Goal: Task Accomplishment & Management: Manage account settings

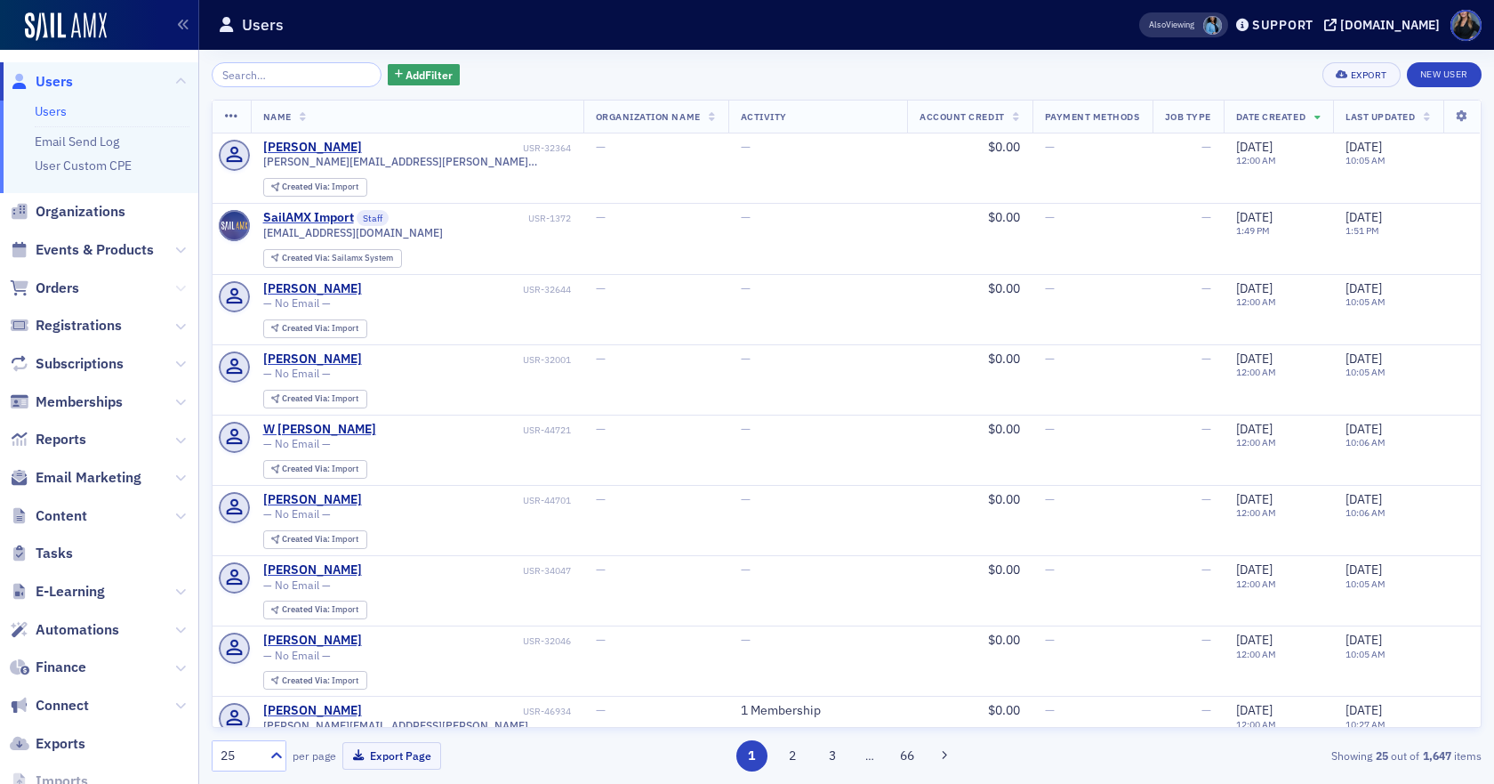
click at [175, 286] on icon at bounding box center [180, 288] width 11 height 11
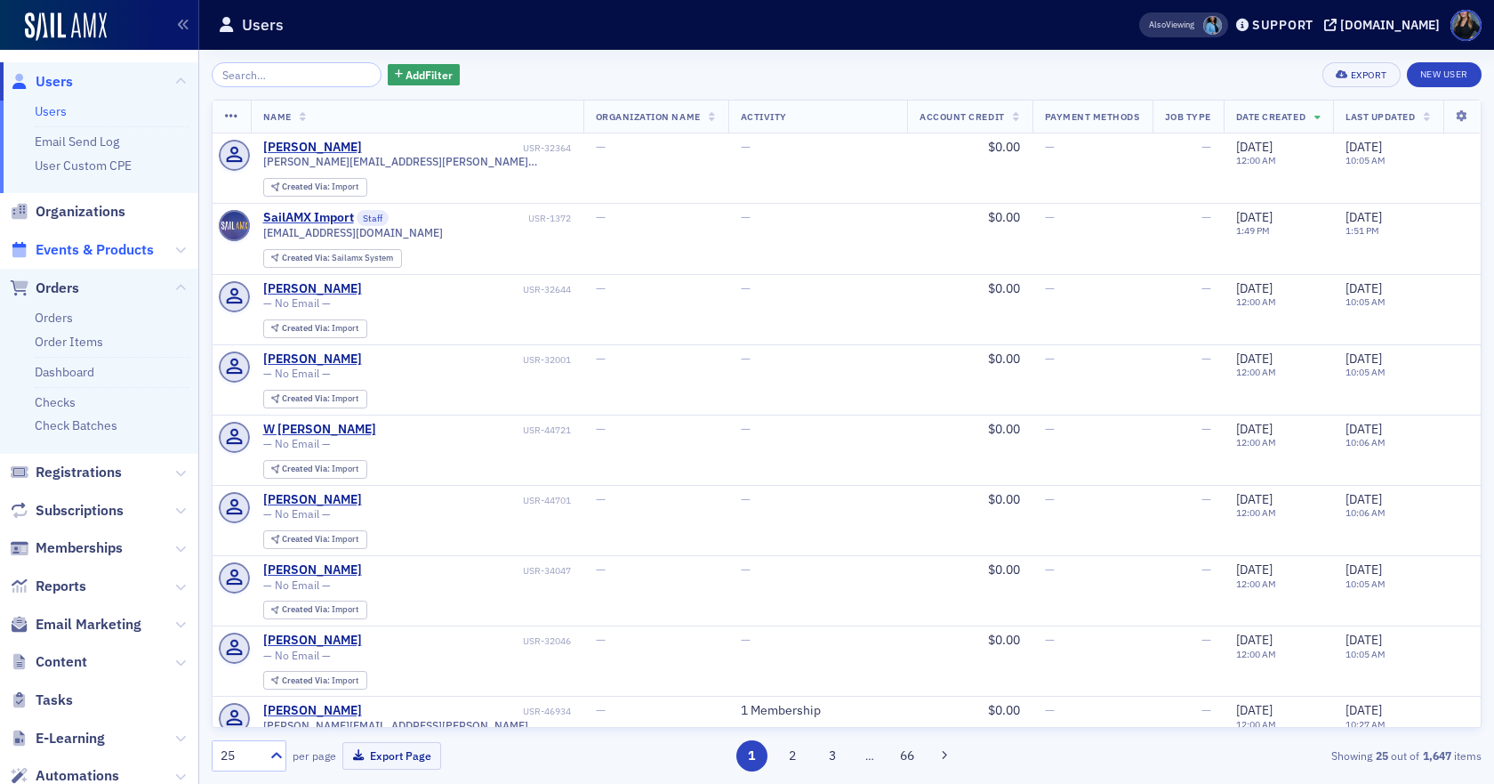
click at [137, 253] on span "Events & Products" at bounding box center [95, 250] width 118 height 20
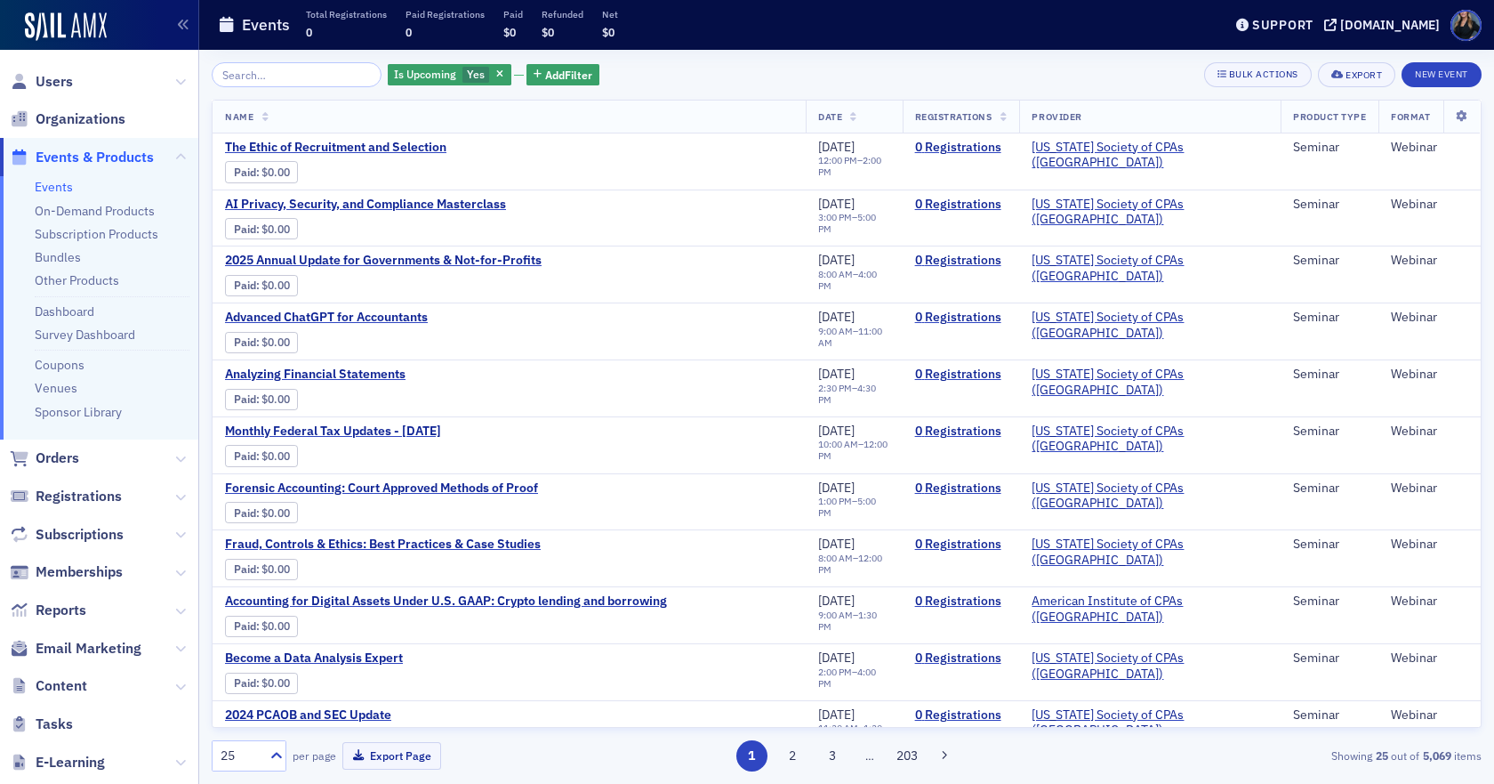
click at [141, 491] on span "Registrations" at bounding box center [99, 497] width 198 height 38
click at [57, 182] on link "Events" at bounding box center [54, 187] width 38 height 16
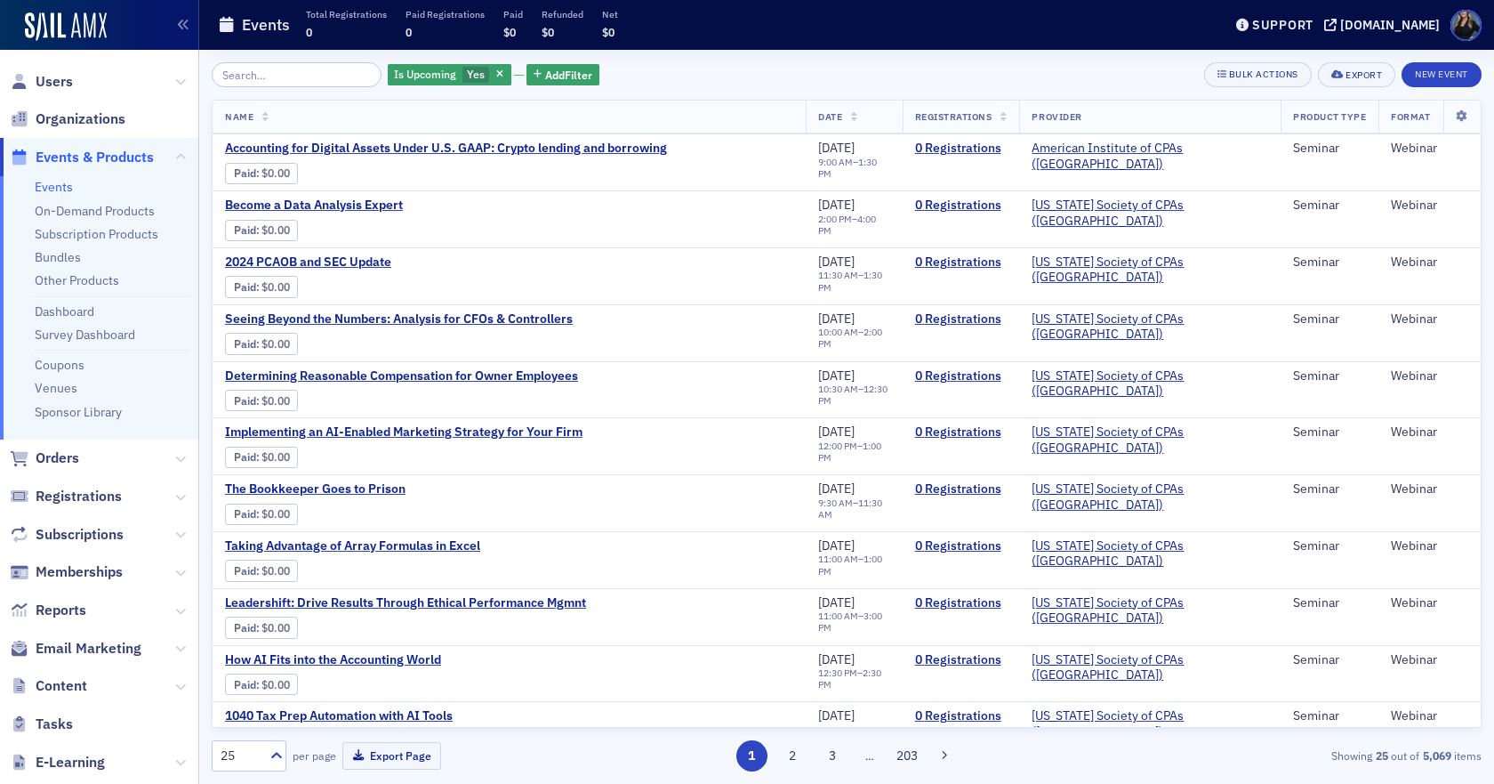
scroll to position [307, 0]
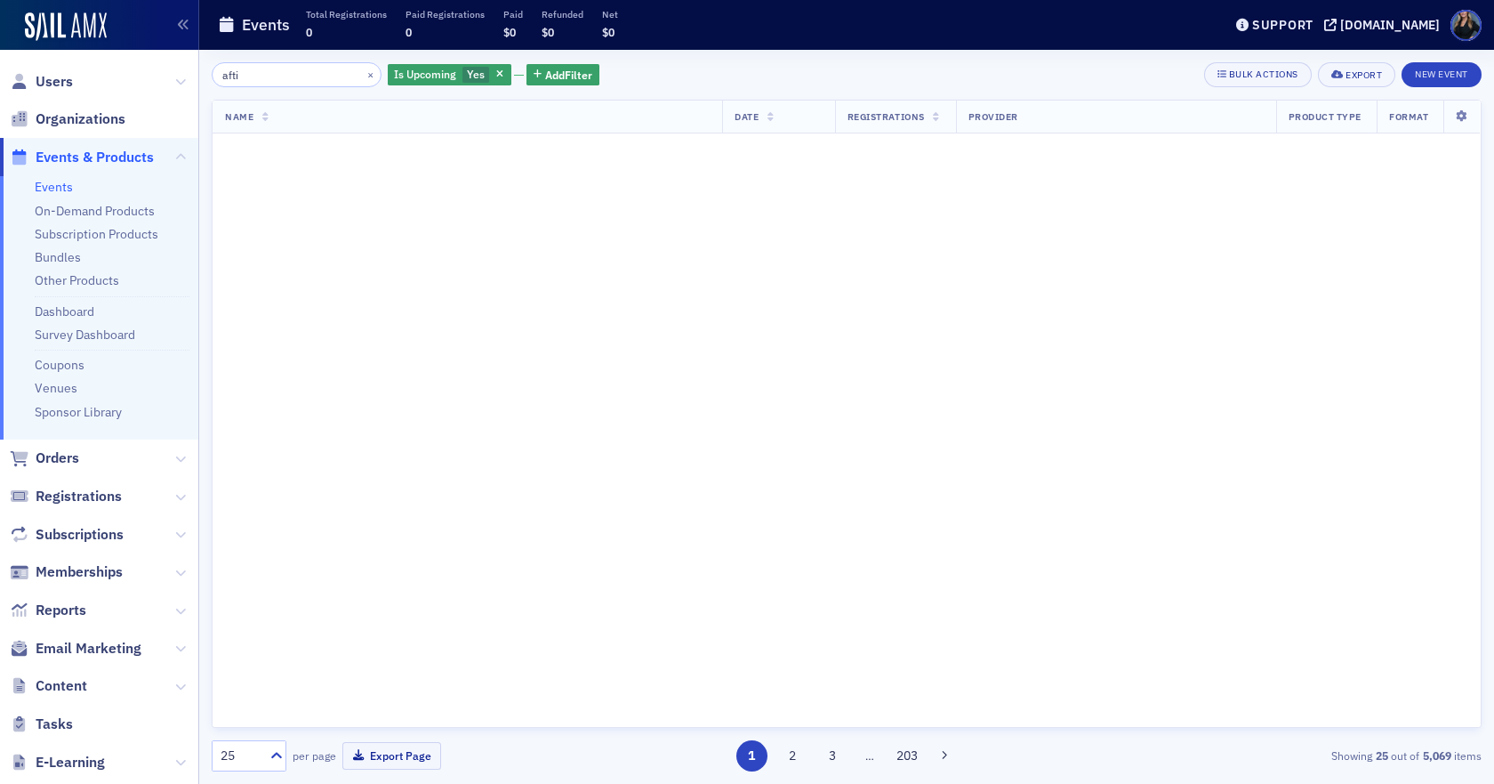
type input "afti"
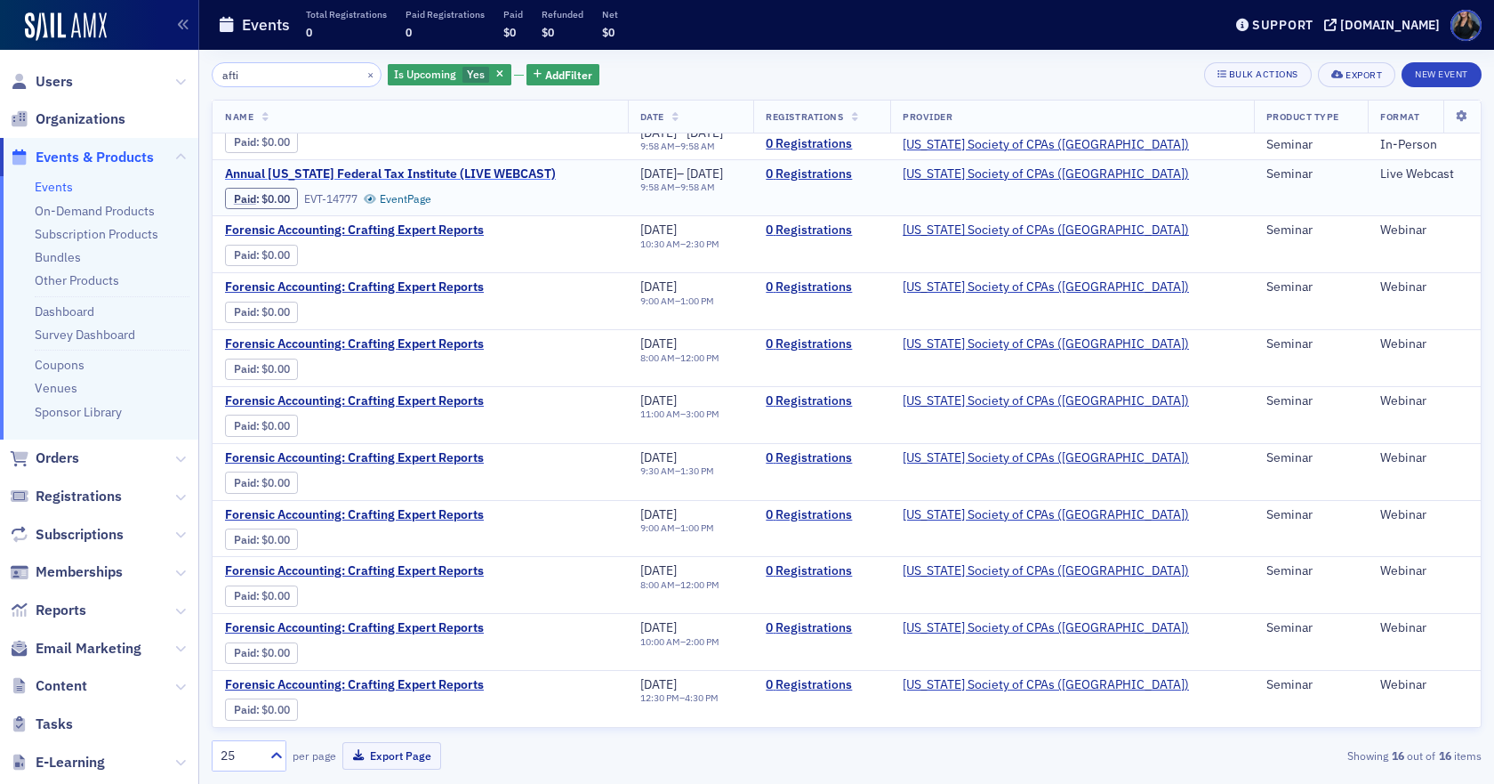
click at [507, 176] on span "Annual [US_STATE] Federal Tax Institute (LIVE WEBCAST)" at bounding box center [390, 174] width 331 height 16
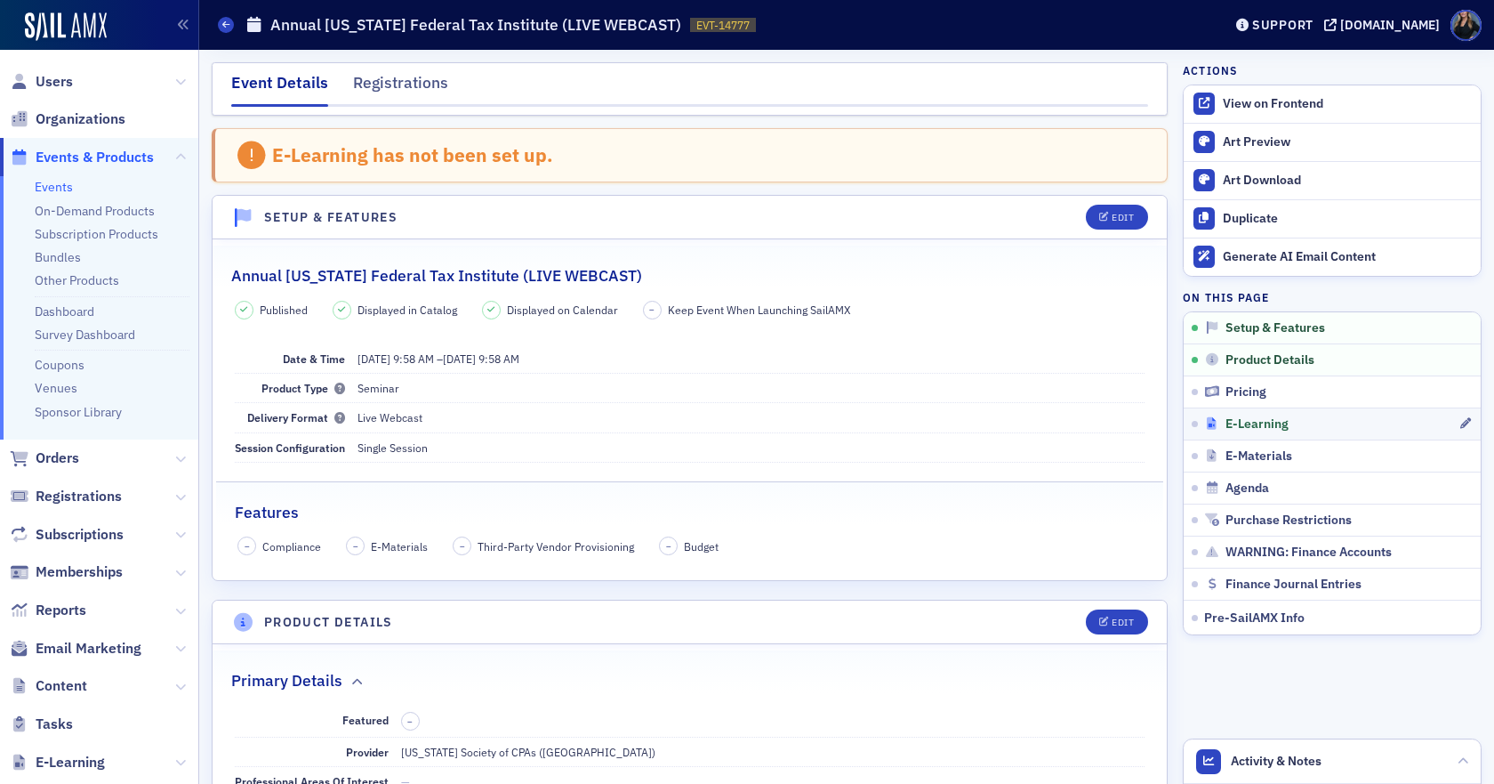
click at [1252, 420] on span "E-Learning" at bounding box center [1257, 424] width 63 height 16
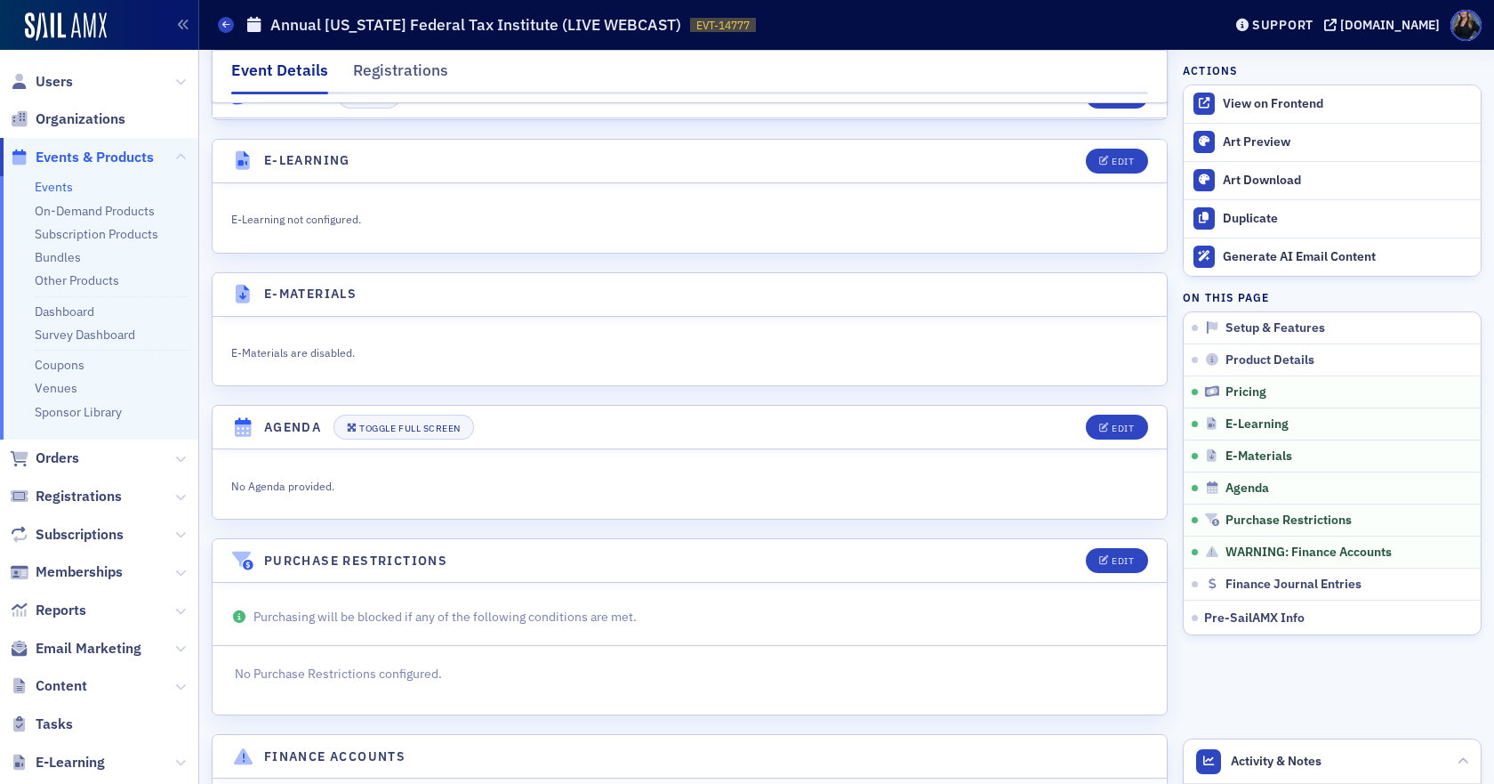
scroll to position [2074, 0]
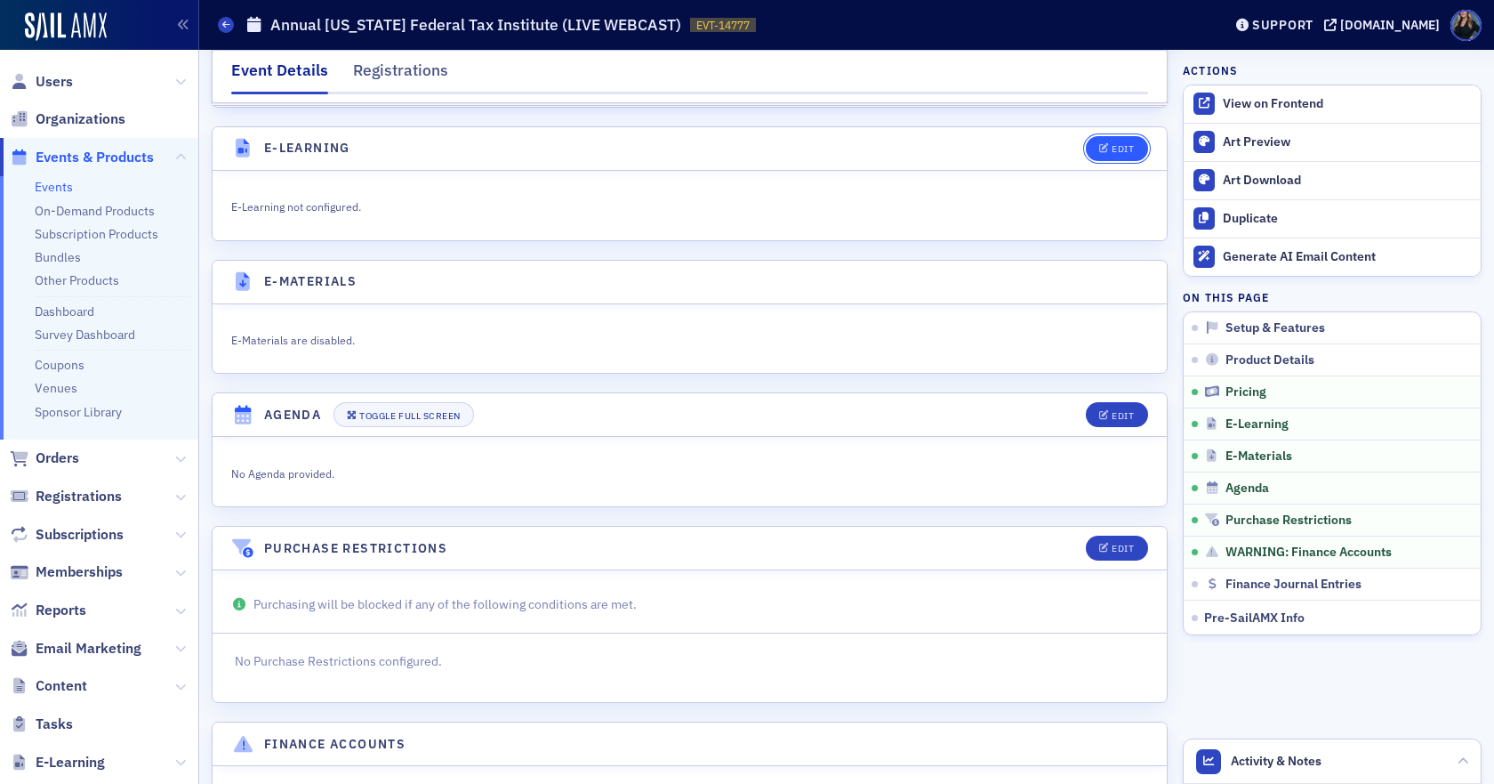
click at [1114, 144] on div "Edit" at bounding box center [1123, 149] width 22 height 10
